Goal: Task Accomplishment & Management: Manage account settings

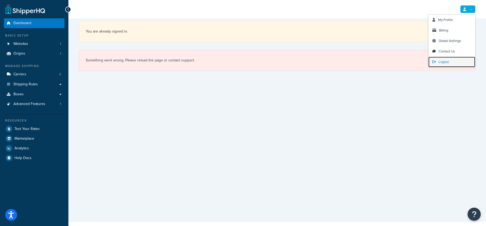
click at [441, 59] on link "Logout" at bounding box center [451, 62] width 47 height 11
click at [439, 64] on span "Logout" at bounding box center [443, 61] width 10 height 5
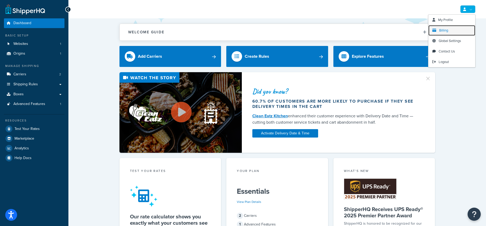
click at [456, 27] on link "Billing" at bounding box center [451, 30] width 47 height 11
